Goal: Information Seeking & Learning: Learn about a topic

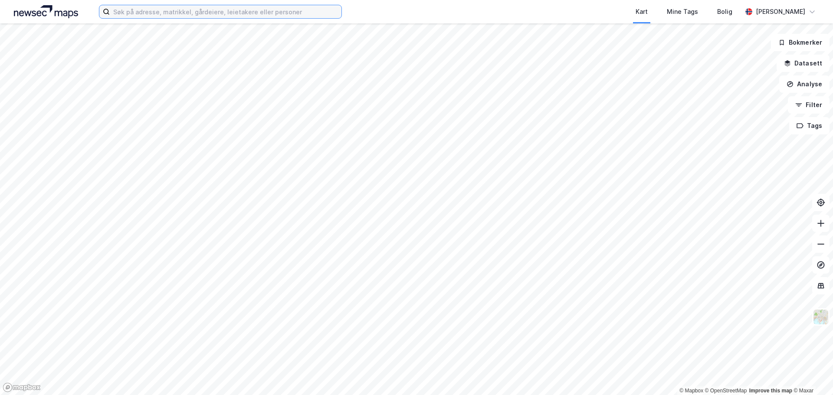
click at [140, 15] on input at bounding box center [226, 11] width 232 height 13
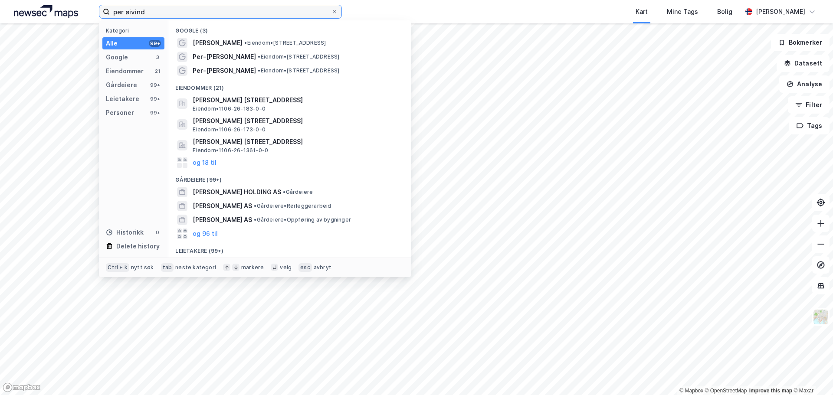
click at [156, 13] on input "per øivind" at bounding box center [220, 11] width 221 height 13
paste input "[PERSON_NAME]"
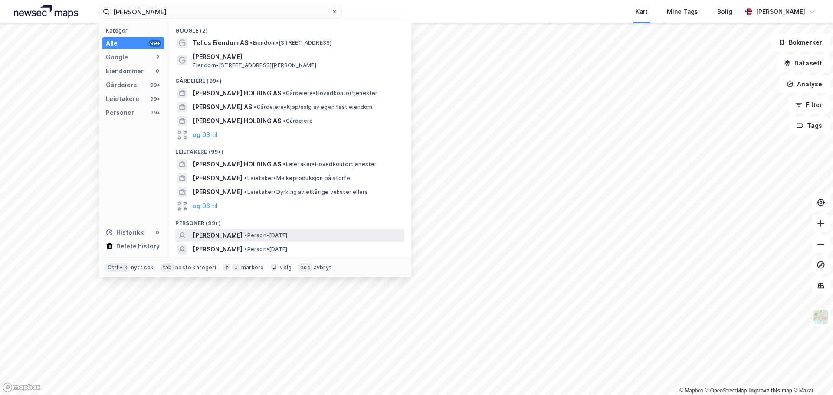
click at [281, 235] on span "• Person • [DATE]" at bounding box center [265, 235] width 43 height 7
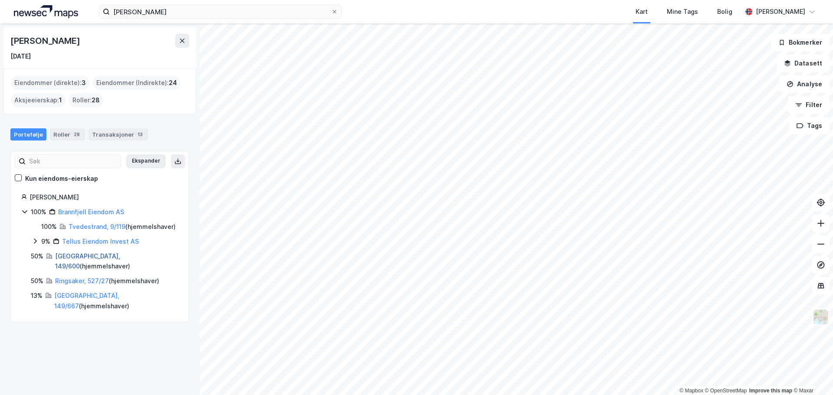
click at [80, 266] on link "[GEOGRAPHIC_DATA], 149/600" at bounding box center [87, 261] width 65 height 18
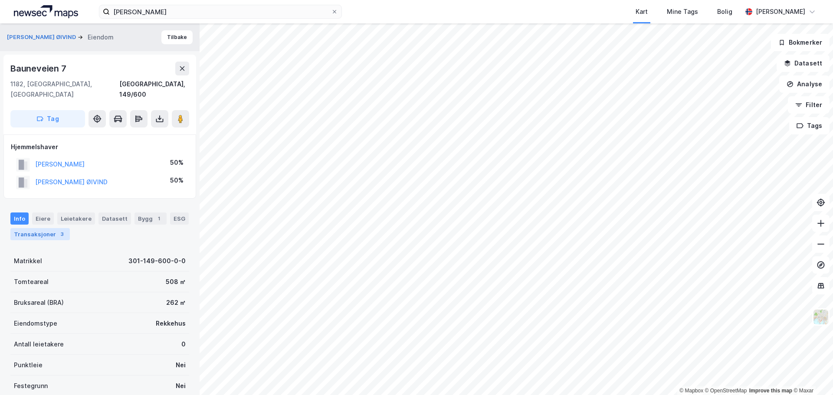
click at [40, 228] on div "Transaksjoner 3" at bounding box center [39, 234] width 59 height 12
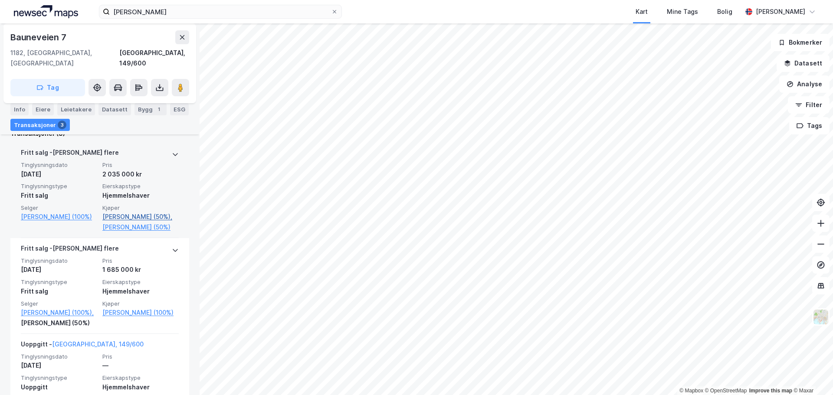
scroll to position [217, 0]
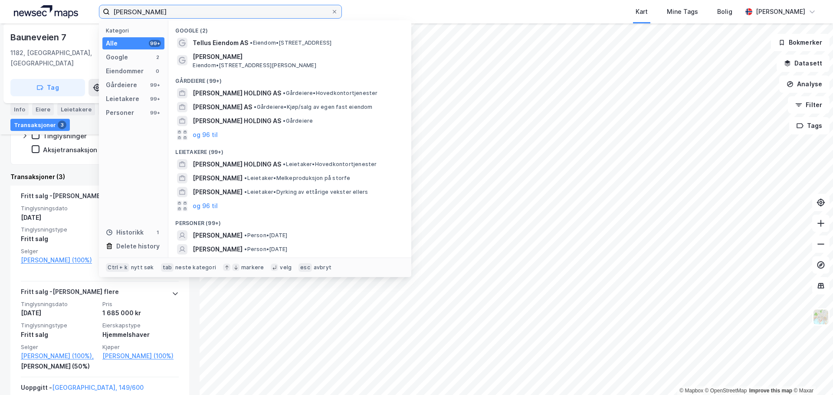
click at [169, 7] on input "[PERSON_NAME]" at bounding box center [220, 11] width 221 height 13
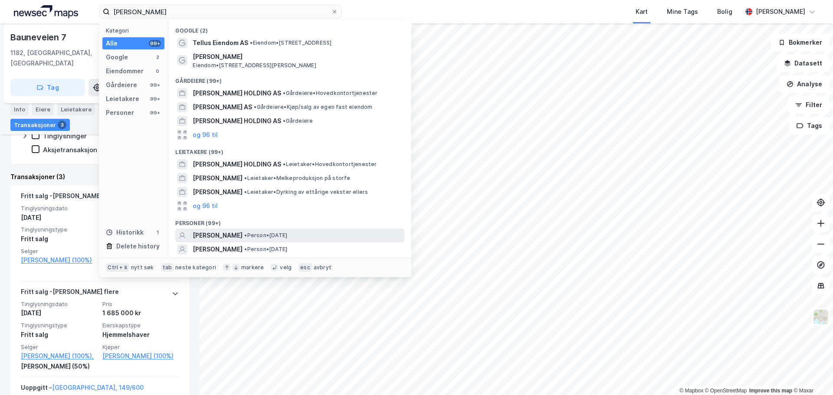
click at [257, 236] on span "• Person • [DATE]" at bounding box center [265, 235] width 43 height 7
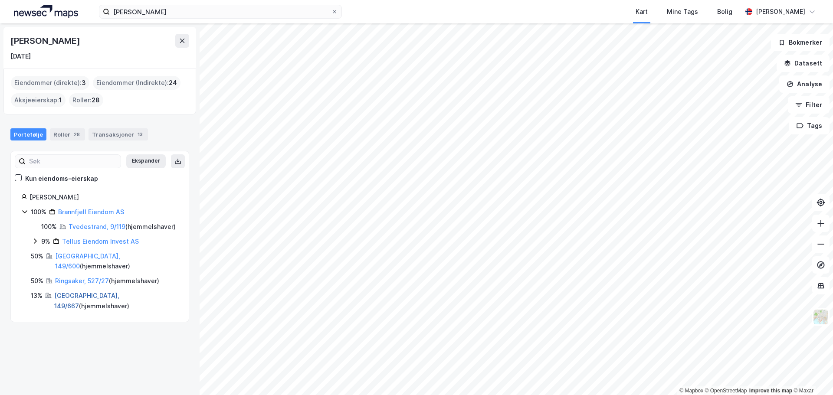
click at [73, 296] on link "[GEOGRAPHIC_DATA], 149/667" at bounding box center [86, 301] width 65 height 18
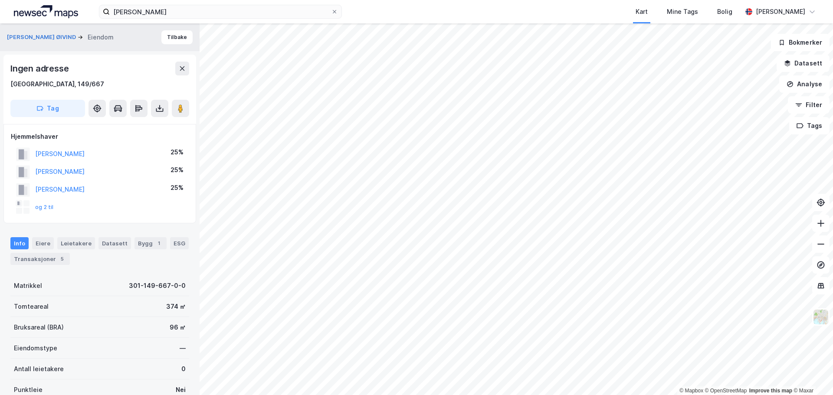
scroll to position [2, 0]
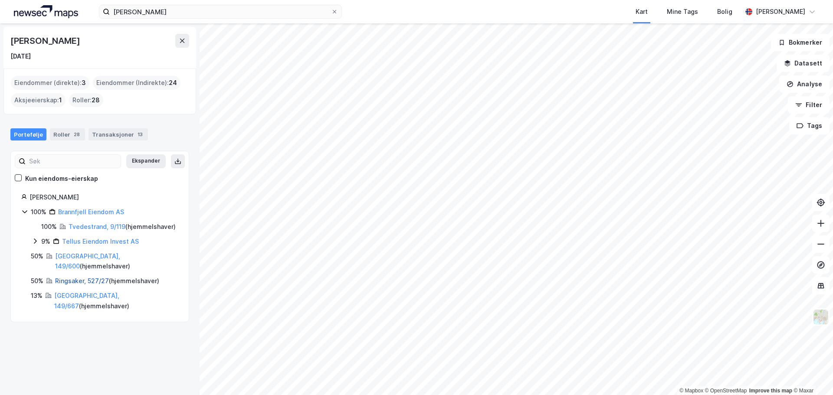
click at [80, 280] on link "Ringsaker, 527/27" at bounding box center [82, 280] width 54 height 7
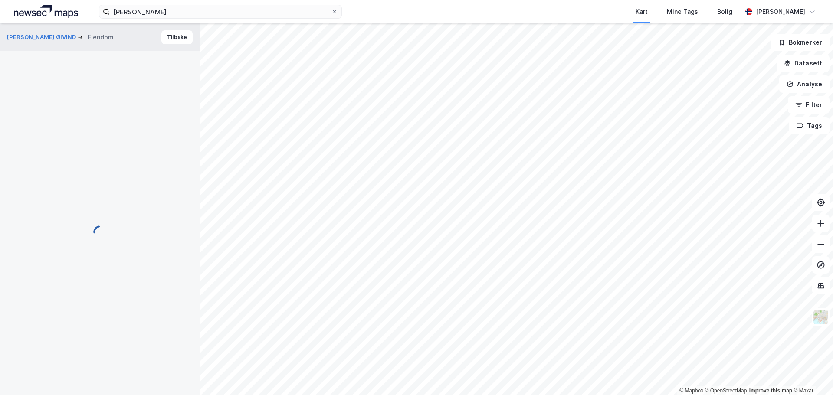
scroll to position [2, 0]
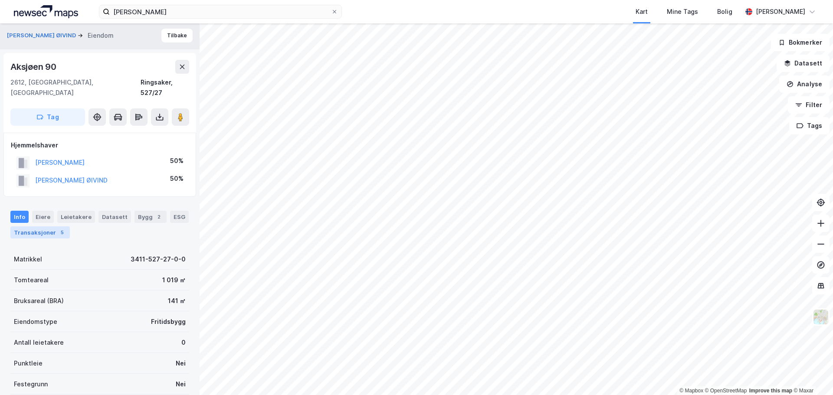
click at [49, 226] on div "Transaksjoner 5" at bounding box center [39, 232] width 59 height 12
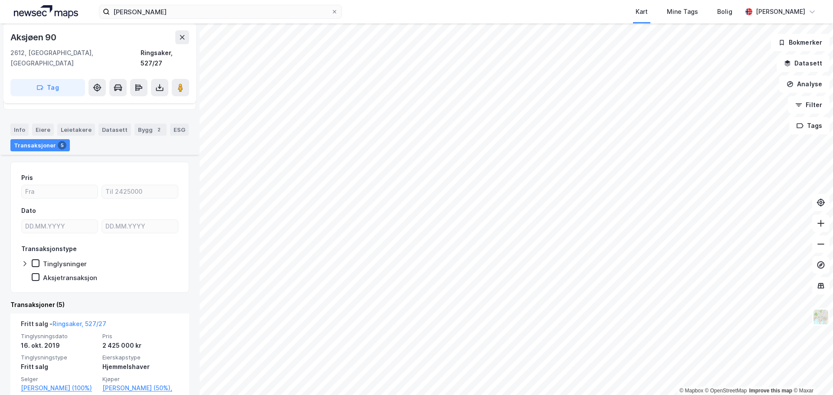
scroll to position [181, 0]
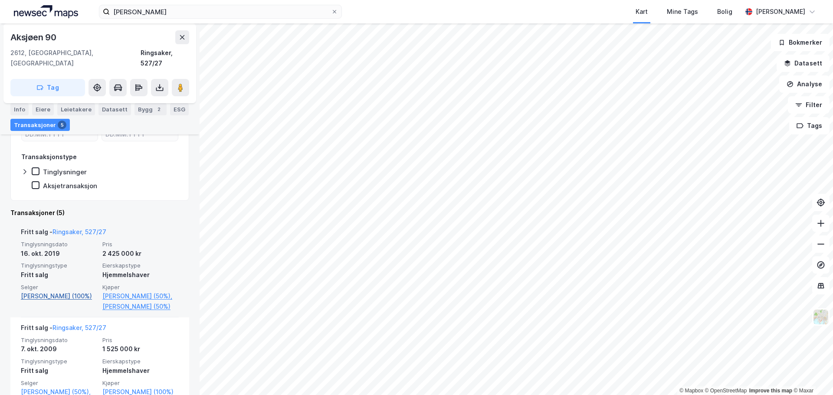
click at [47, 291] on link "[PERSON_NAME] (100%)" at bounding box center [59, 296] width 76 height 10
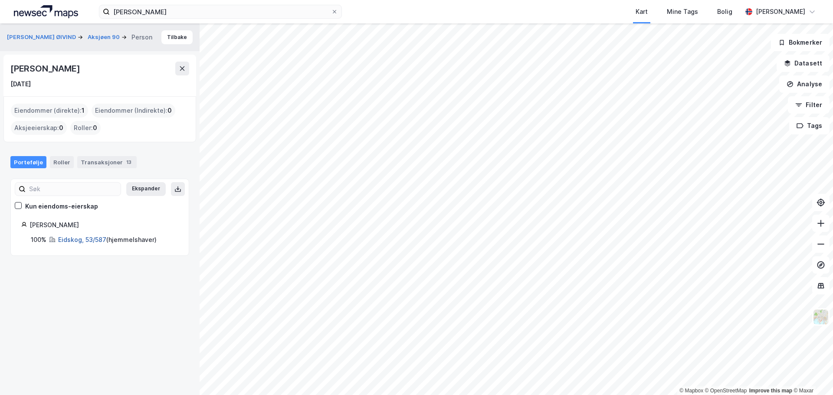
click at [76, 242] on link "Eidskog, 53/587" at bounding box center [82, 239] width 48 height 7
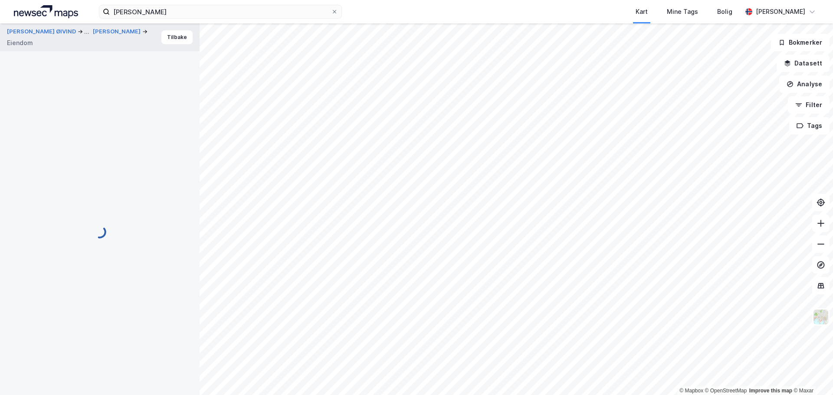
scroll to position [60, 0]
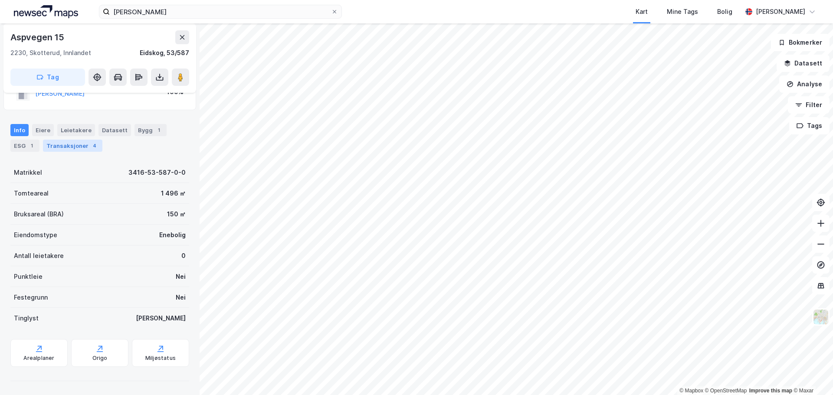
click at [65, 147] on div "Transaksjoner 4" at bounding box center [72, 146] width 59 height 12
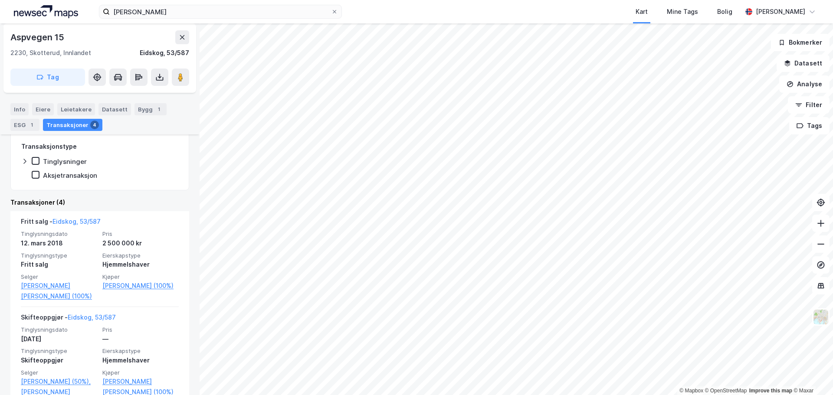
scroll to position [173, 0]
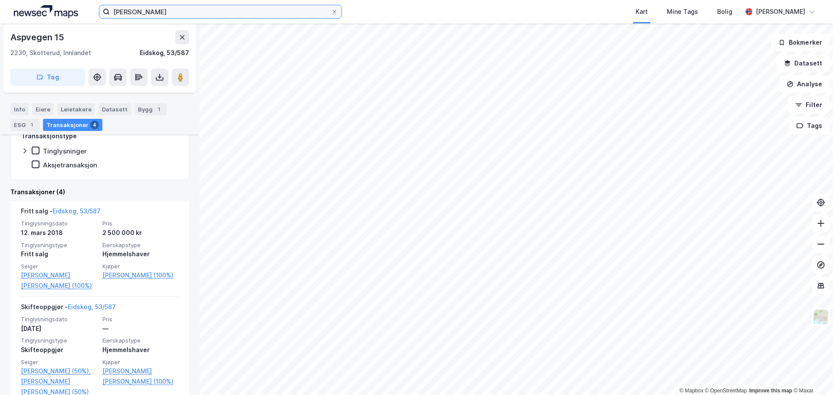
click at [219, 11] on input "[PERSON_NAME]" at bounding box center [220, 11] width 221 height 13
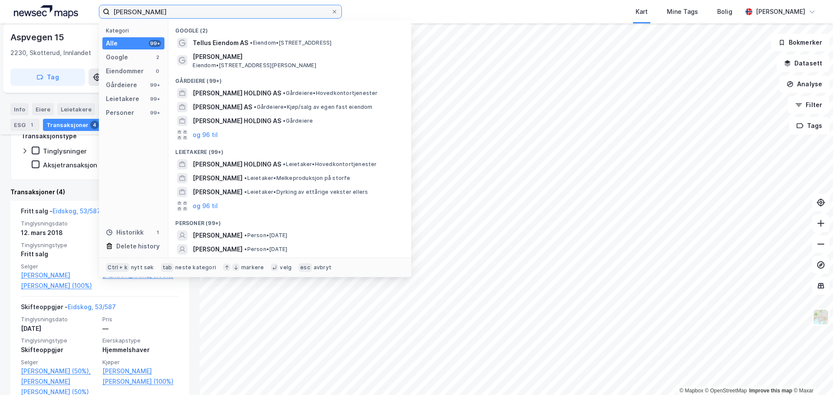
click at [219, 11] on input "[PERSON_NAME]" at bounding box center [220, 11] width 221 height 13
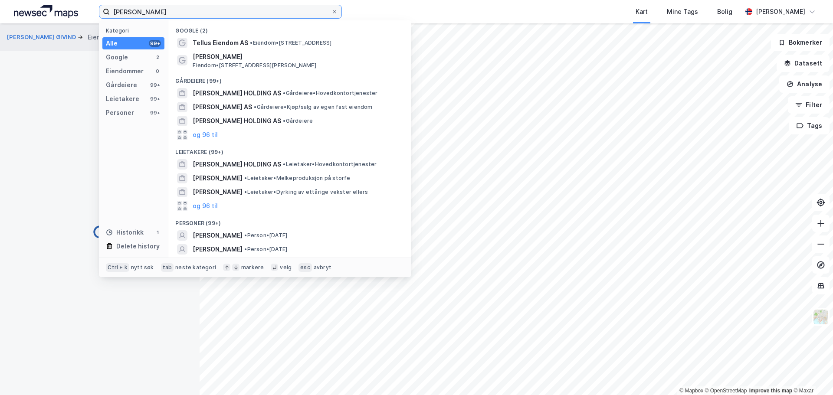
scroll to position [7, 0]
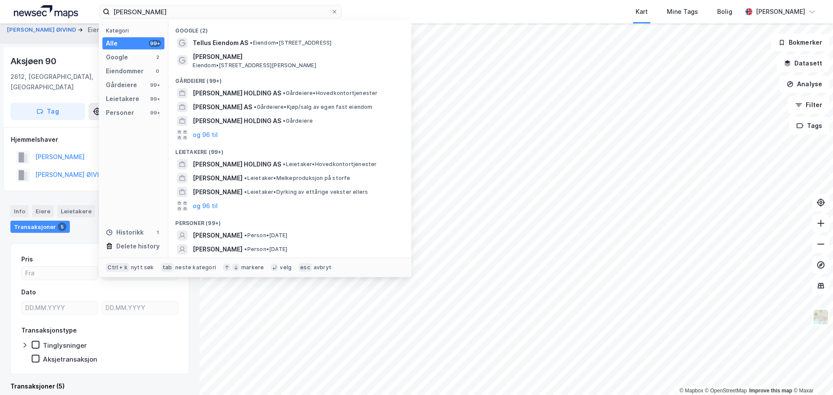
click at [356, 16] on div "[PERSON_NAME] Kategori Alle 99+ Google 2 Eiendommer 0 Gårdeiere 99+ Leietakere …" at bounding box center [416, 11] width 833 height 23
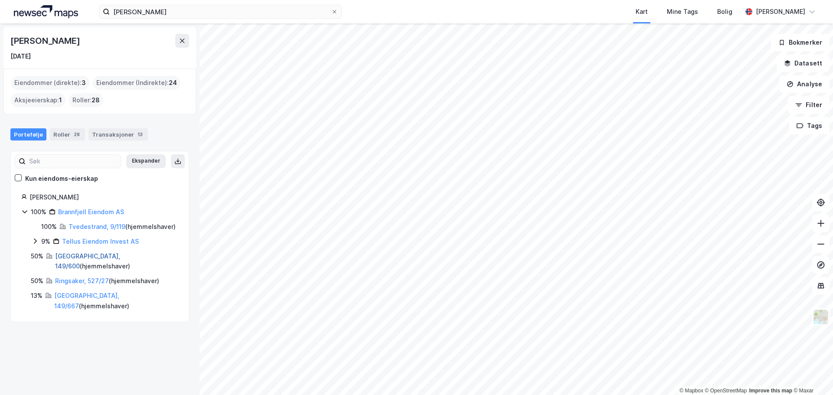
click at [75, 265] on link "[GEOGRAPHIC_DATA], 149/600" at bounding box center [87, 261] width 65 height 18
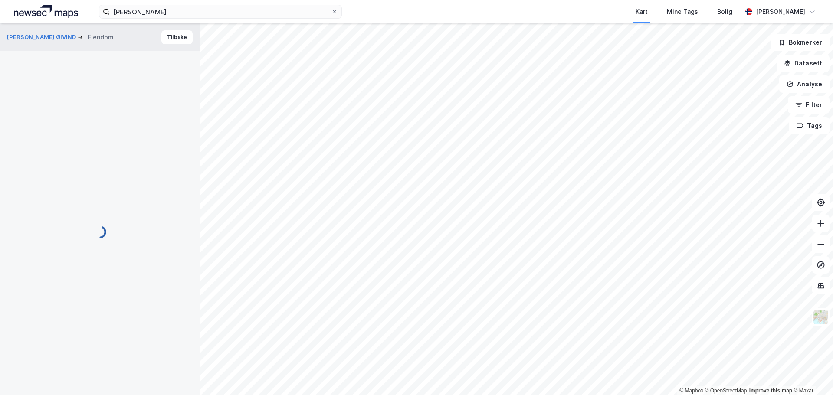
scroll to position [7, 0]
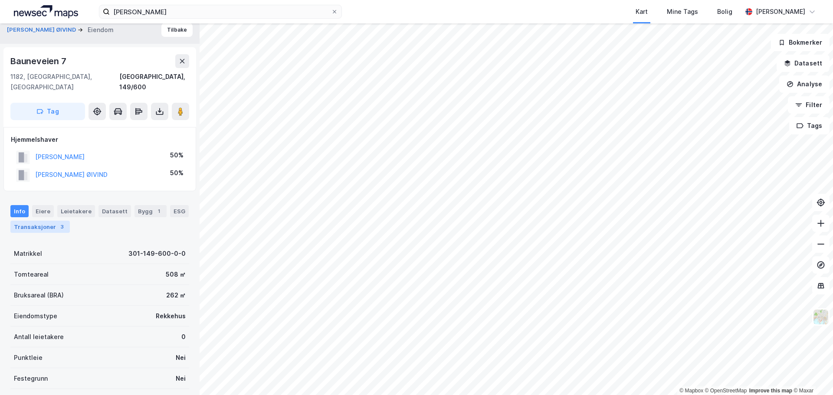
click at [52, 221] on div "Transaksjoner 3" at bounding box center [39, 227] width 59 height 12
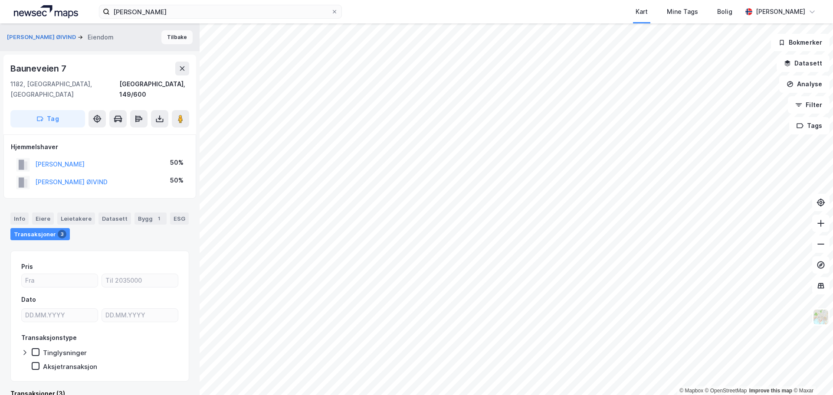
click at [167, 36] on button "Tilbake" at bounding box center [176, 37] width 31 height 14
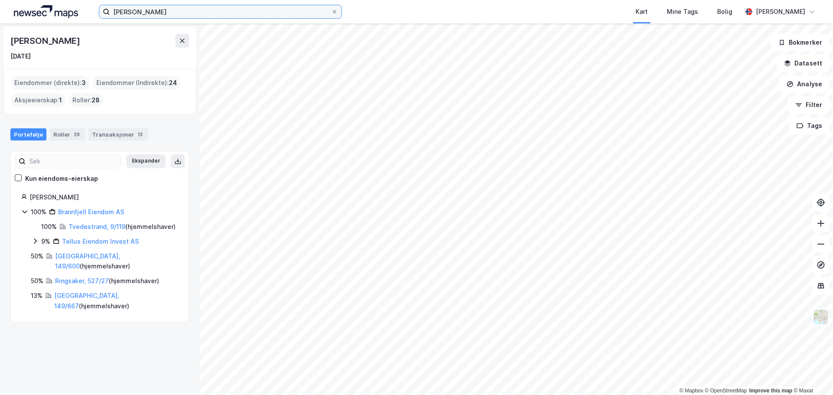
click at [162, 14] on input "[PERSON_NAME]" at bounding box center [220, 11] width 221 height 13
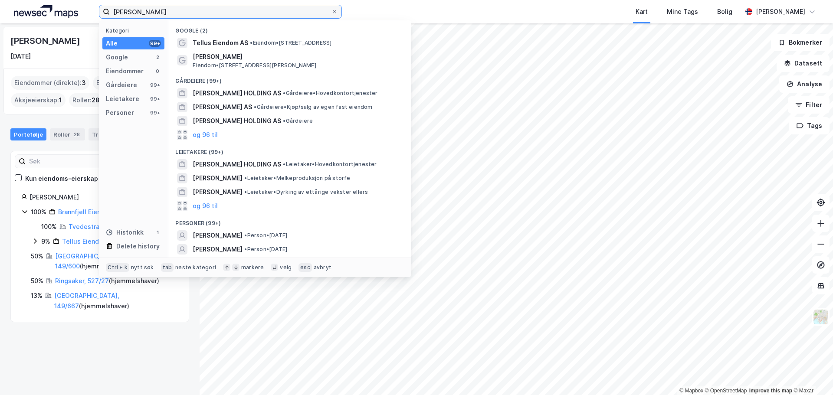
click at [162, 14] on input "[PERSON_NAME]" at bounding box center [220, 11] width 221 height 13
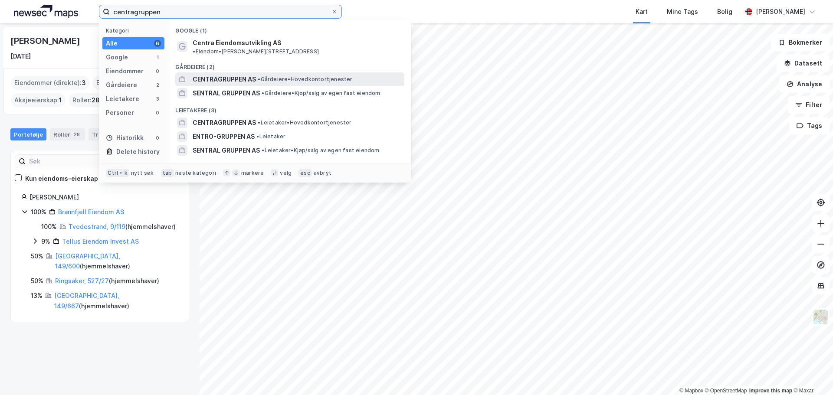
type input "centragruppen"
click at [268, 76] on span "• Gårdeiere • Hovedkontortjenester" at bounding box center [305, 79] width 95 height 7
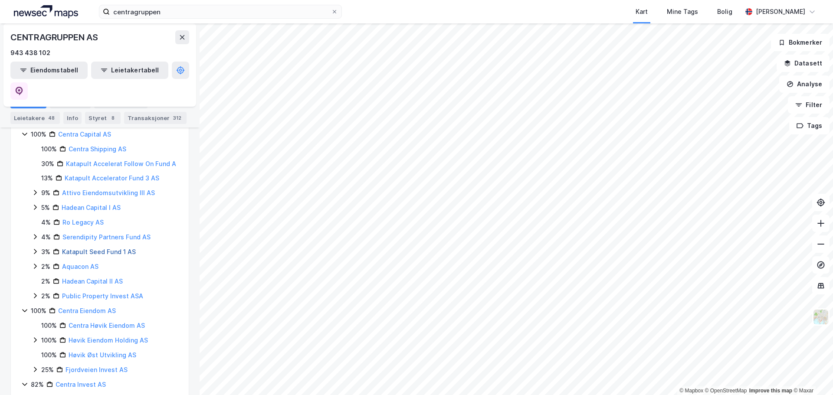
scroll to position [162, 0]
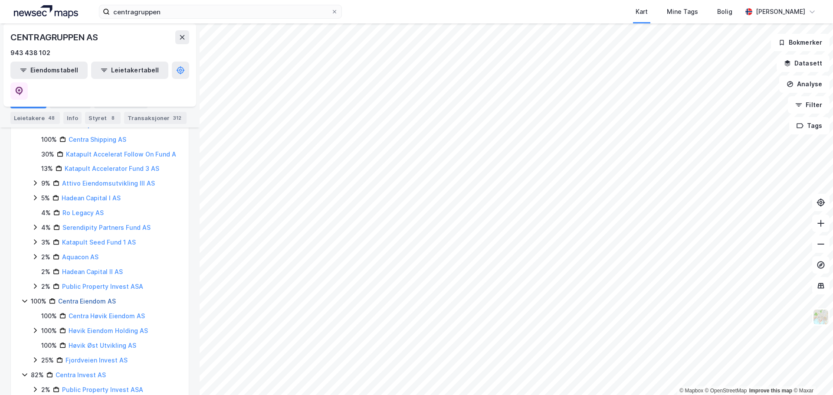
click at [83, 297] on link "Centra Eiendom AS" at bounding box center [87, 300] width 58 height 7
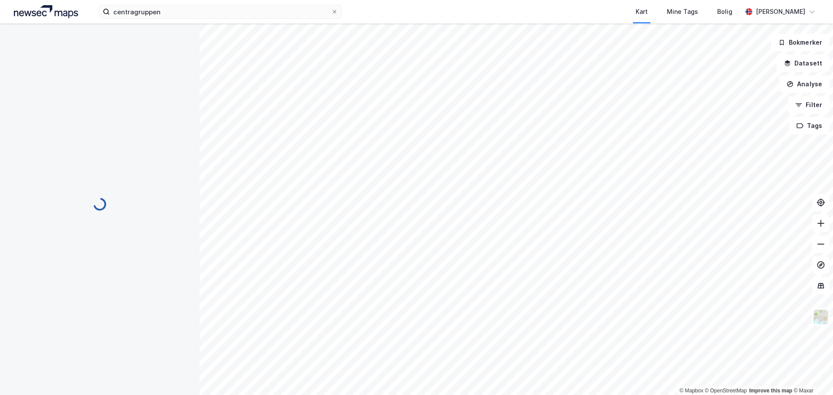
scroll to position [0, 0]
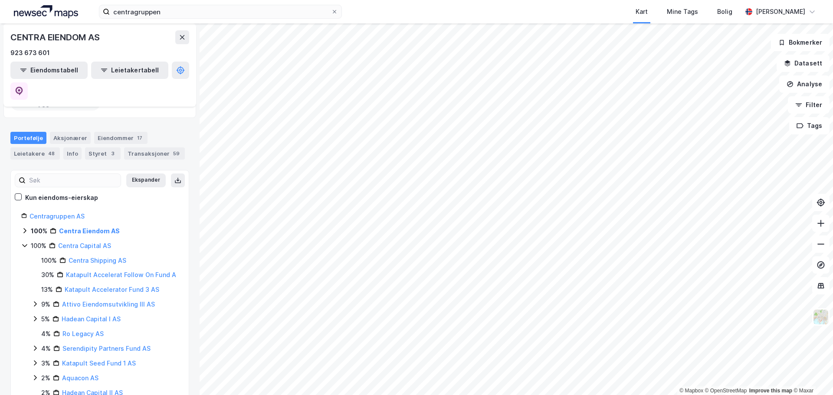
scroll to position [131, 0]
